Goal: Task Accomplishment & Management: Manage account settings

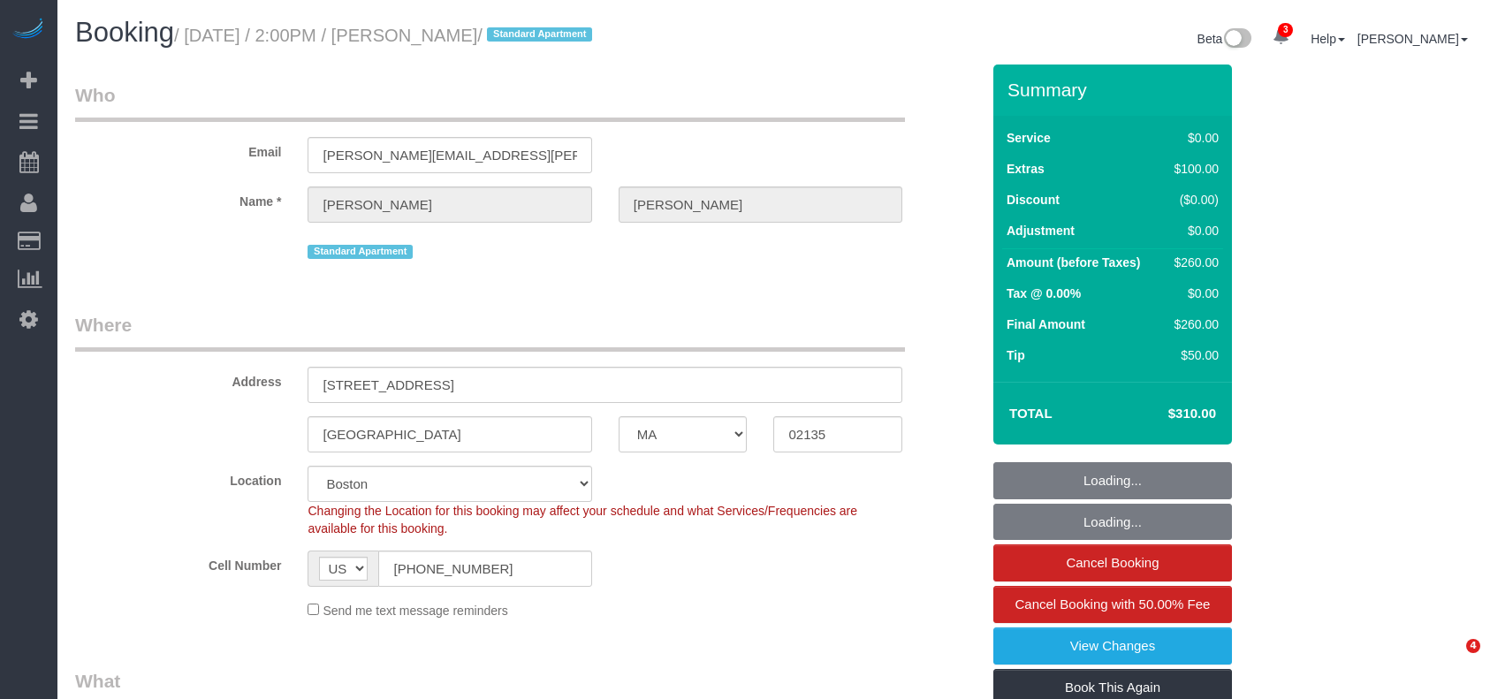
select select "MA"
select select "object:702"
select select "string:stripe-card_1ErwU44VGloSiKo7tHgsCJRq"
select select "spot1"
select select "number:60"
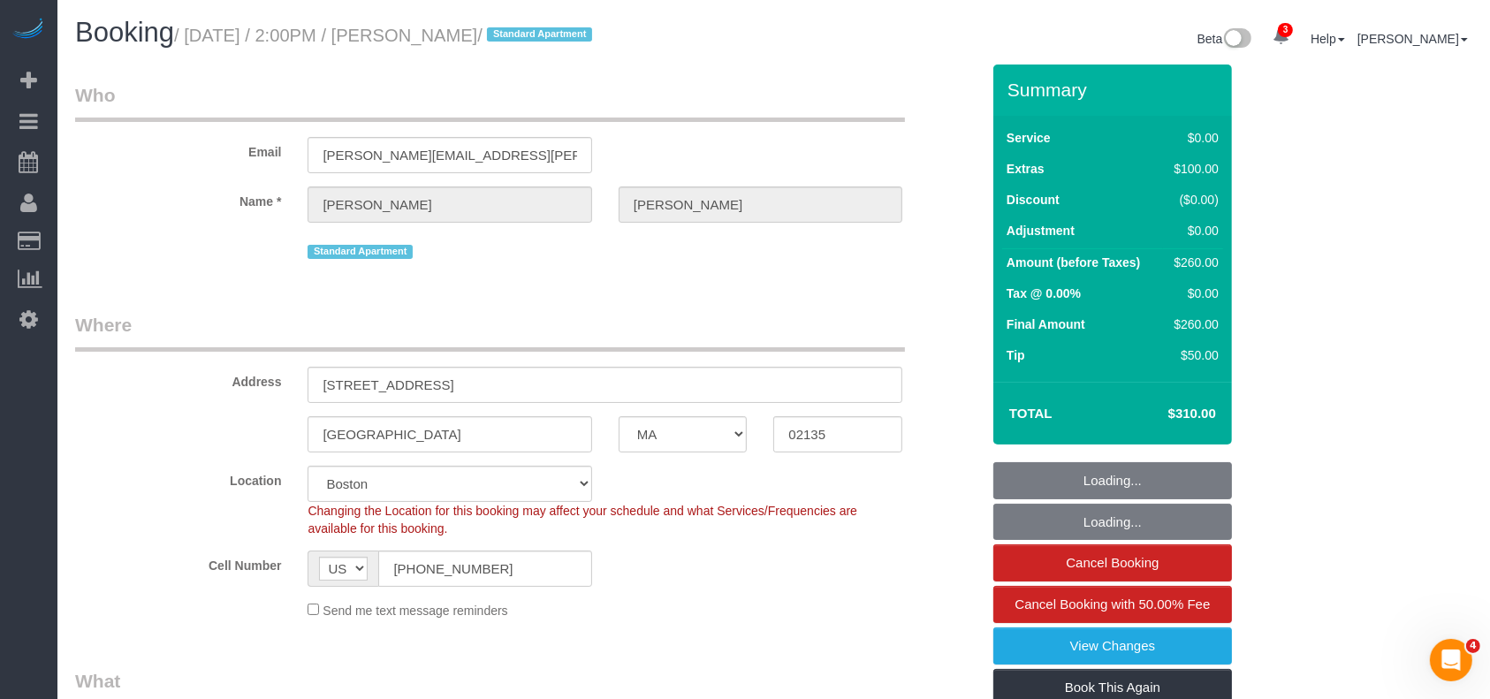
select select "number:75"
select select "number:15"
select select "number:5"
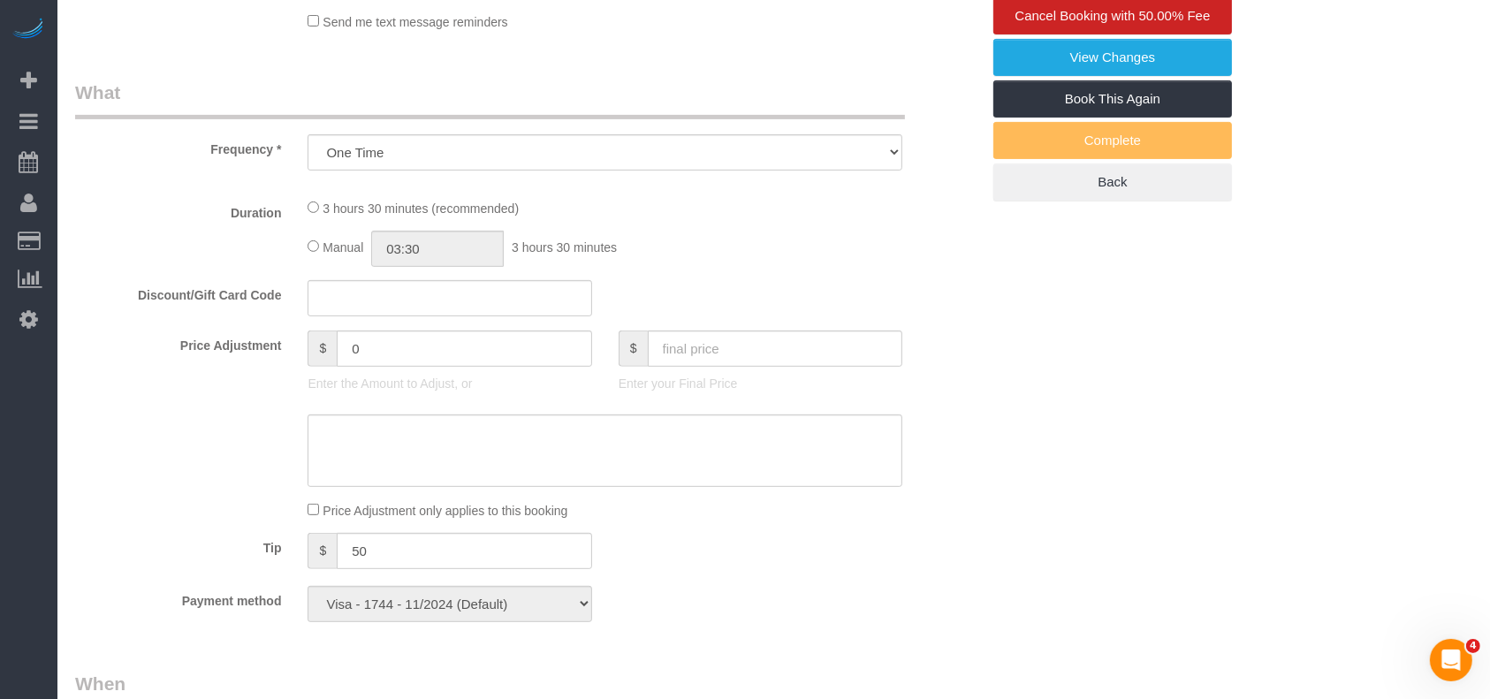
select select "1"
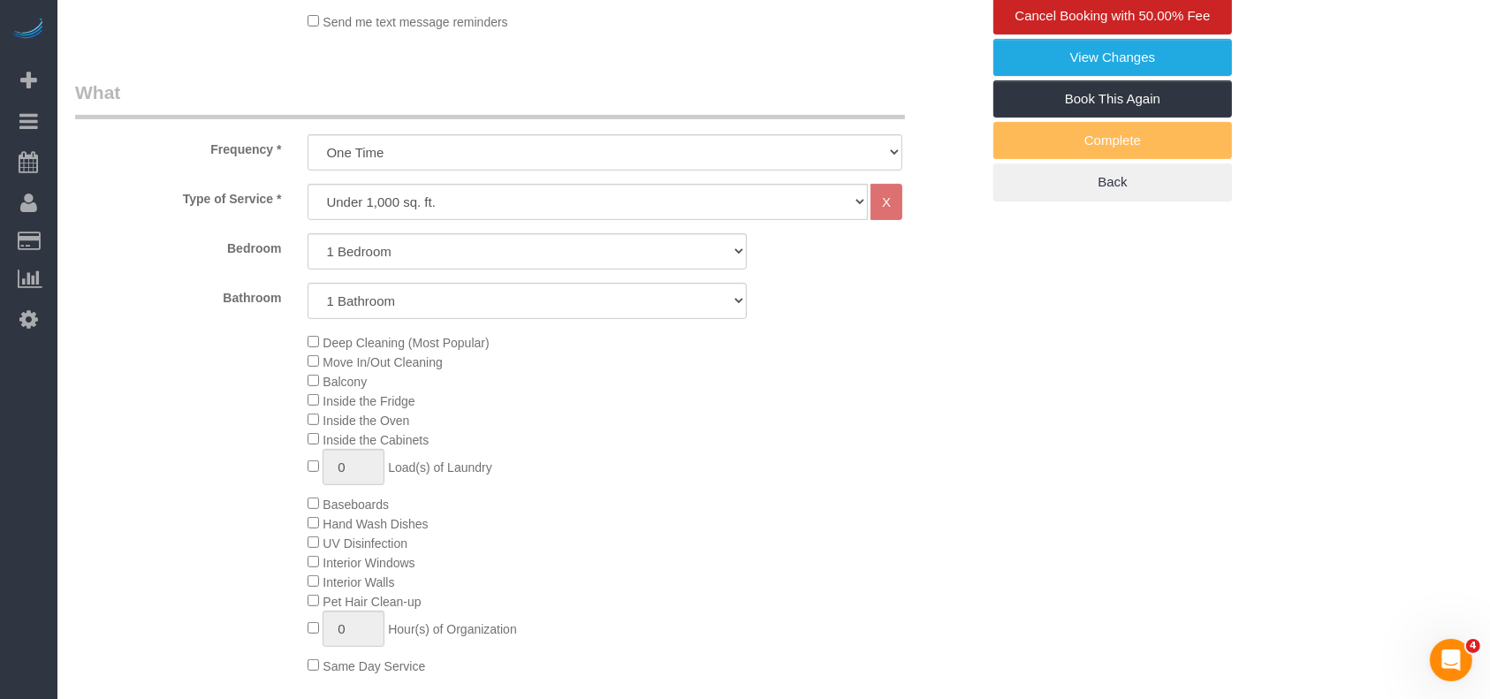
select select "1"
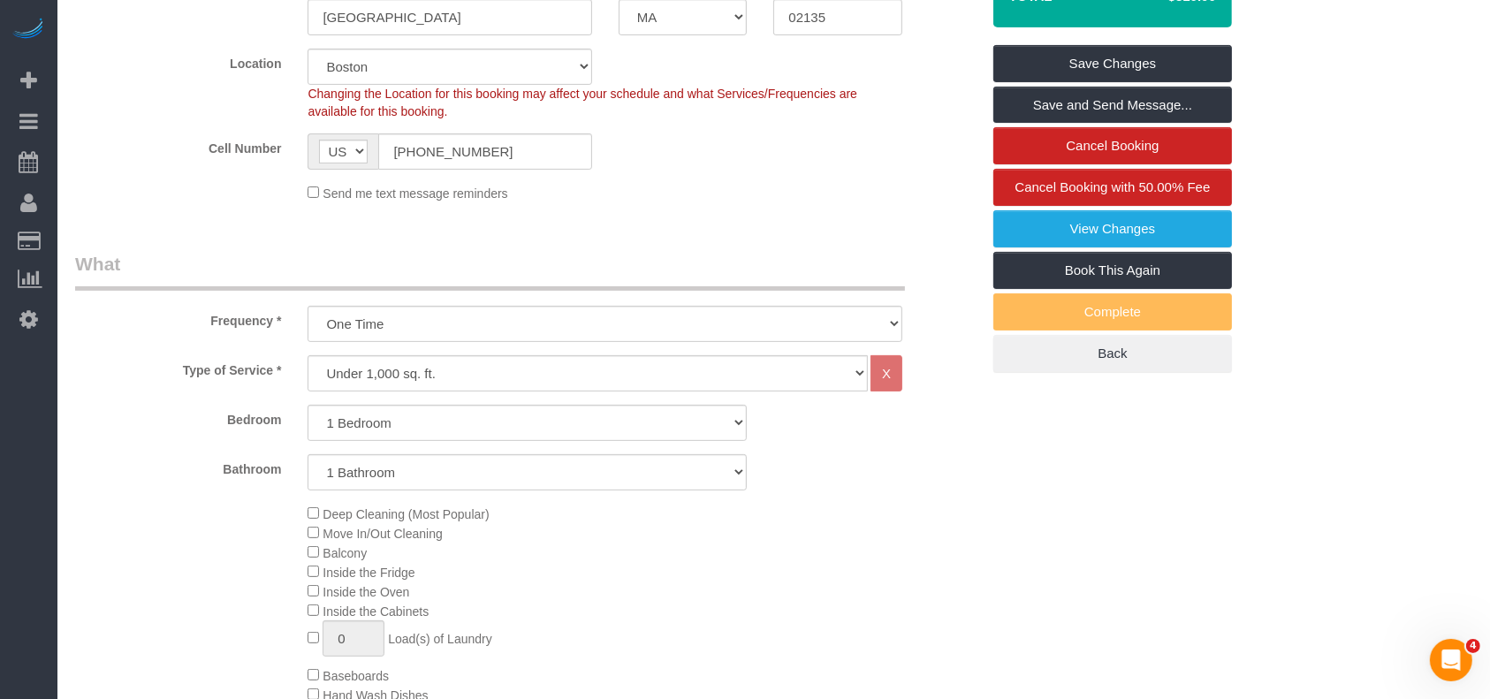
scroll to position [288, 0]
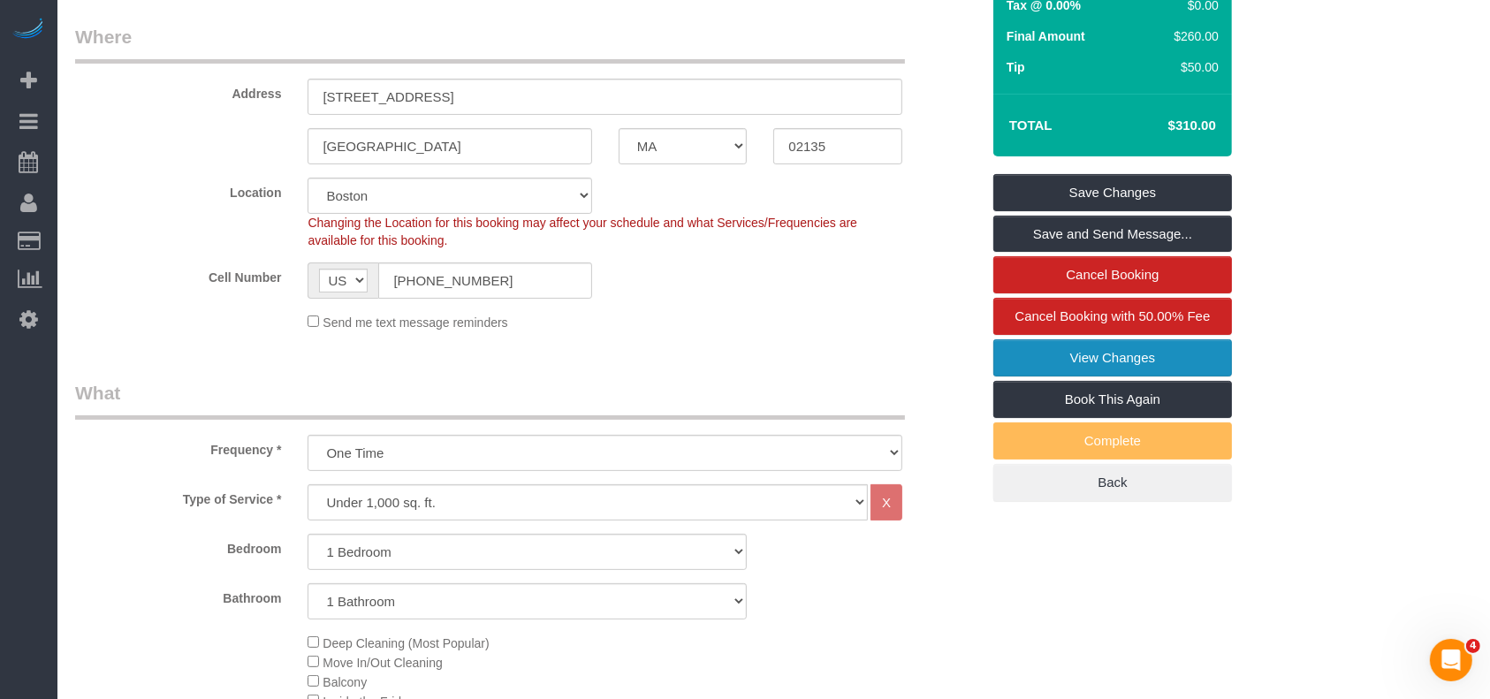
click at [1140, 348] on link "View Changes" at bounding box center [1112, 357] width 239 height 37
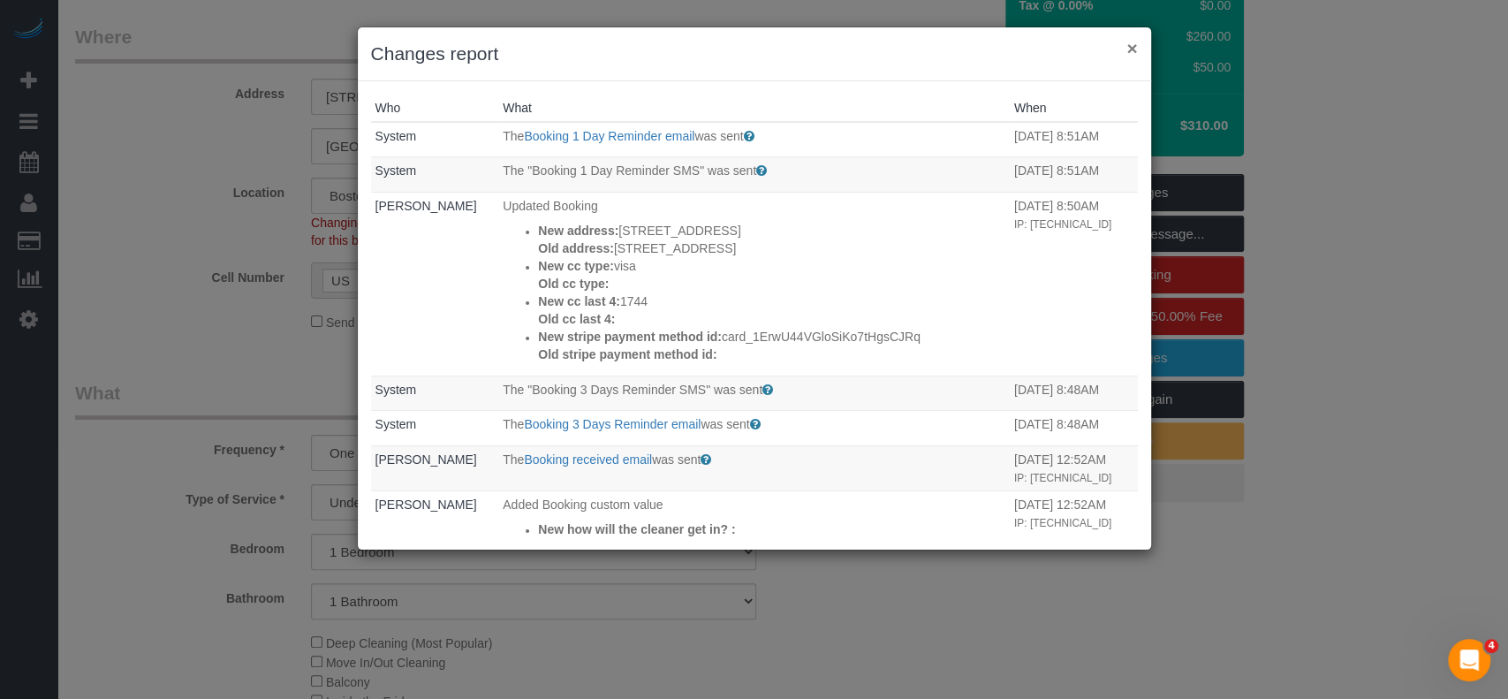
click at [1134, 40] on button "×" at bounding box center [1132, 48] width 11 height 19
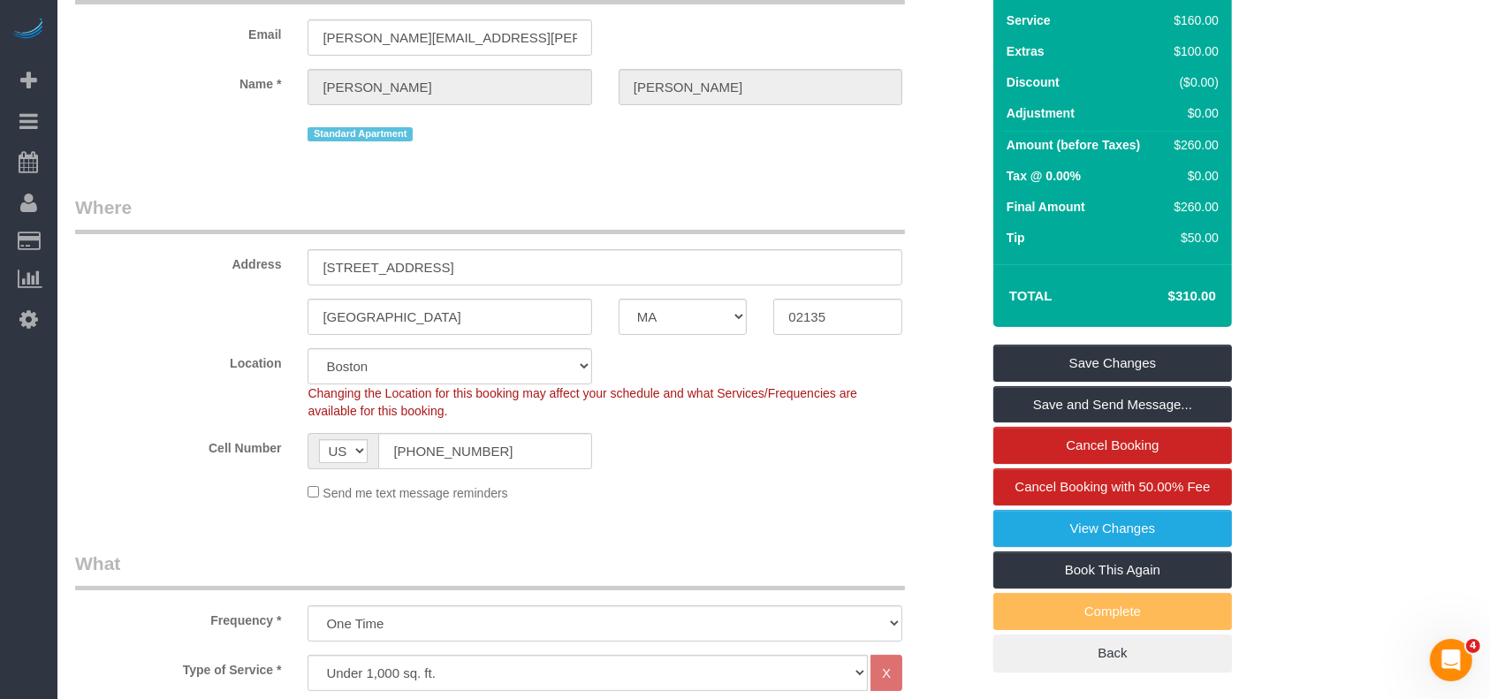
scroll to position [0, 0]
